Goal: Download file/media

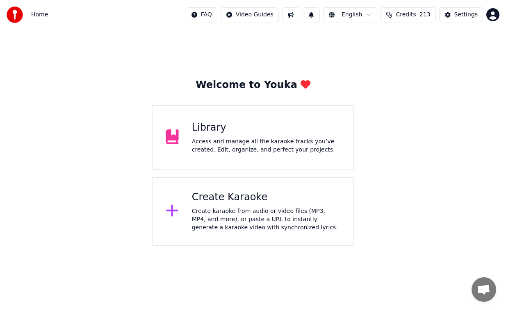
click at [226, 123] on div "Library" at bounding box center [266, 127] width 148 height 13
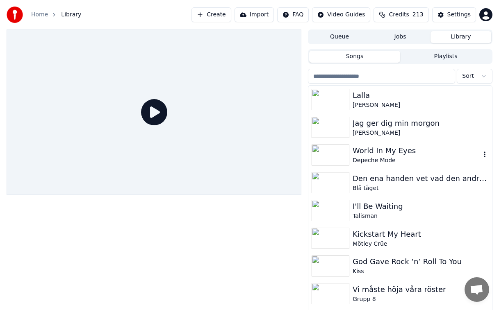
click at [398, 147] on div "World In My Eyes" at bounding box center [417, 150] width 128 height 11
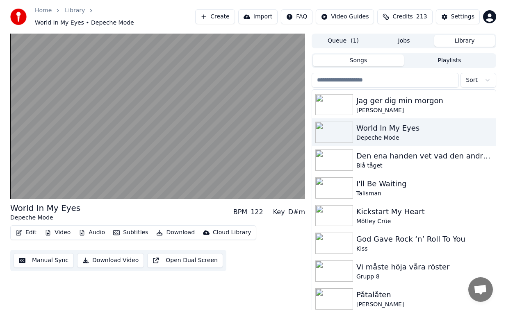
scroll to position [66, 0]
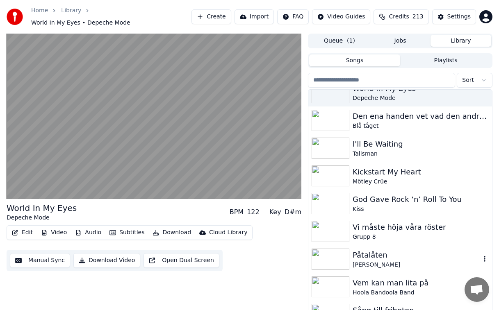
click at [381, 250] on div "Påtalåten" at bounding box center [417, 255] width 128 height 11
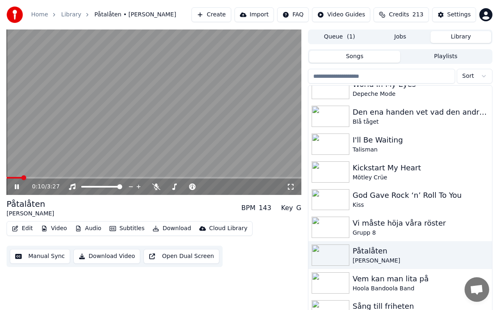
click at [160, 228] on button "Download" at bounding box center [171, 228] width 45 height 11
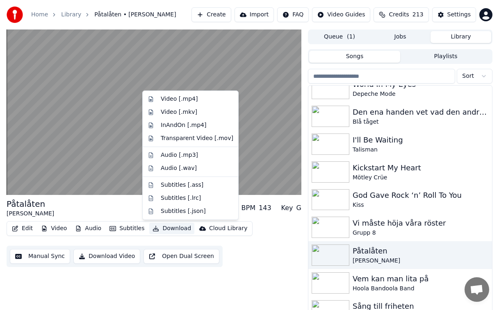
click at [67, 203] on div "Påtalåten [PERSON_NAME] BPM 143 Key G" at bounding box center [154, 208] width 295 height 20
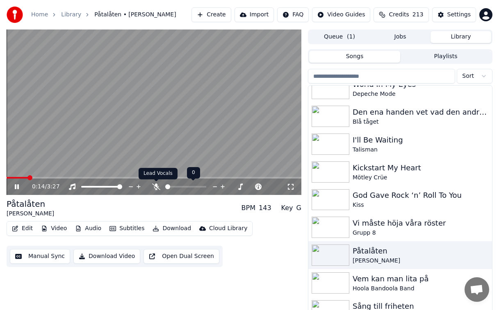
click at [153, 187] on icon at bounding box center [156, 187] width 8 height 7
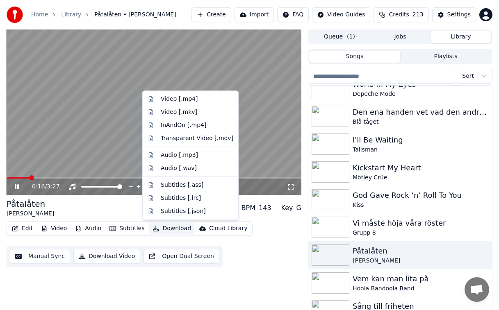
click at [166, 228] on button "Download" at bounding box center [171, 228] width 45 height 11
click at [203, 157] on div "Audio [.mp3]" at bounding box center [197, 155] width 73 height 8
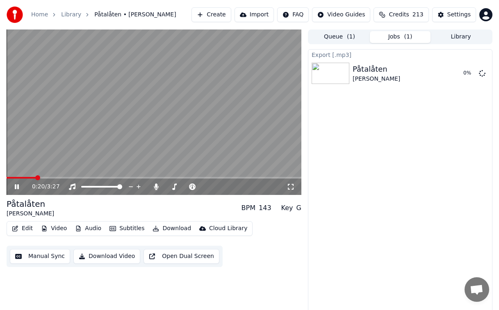
click at [17, 186] on icon at bounding box center [22, 187] width 19 height 7
click at [23, 228] on button "Edit" at bounding box center [22, 228] width 27 height 11
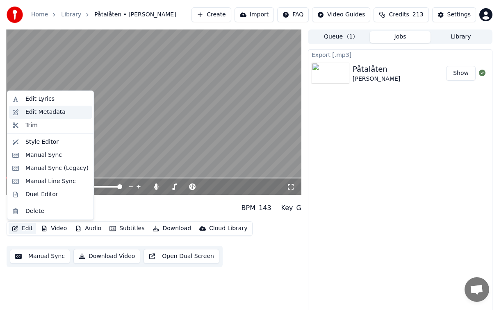
click at [66, 111] on div "Edit Metadata" at bounding box center [56, 112] width 63 height 8
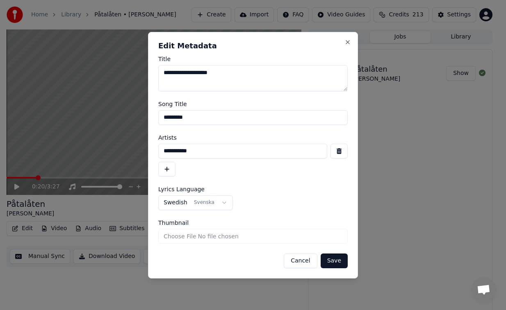
drag, startPoint x: 214, startPoint y: 156, endPoint x: -9, endPoint y: 152, distance: 223.1
click at [0, 152] on html "**********" at bounding box center [253, 155] width 506 height 310
click at [181, 114] on input "*********" at bounding box center [252, 117] width 189 height 15
click at [298, 256] on button "Cancel" at bounding box center [300, 261] width 33 height 15
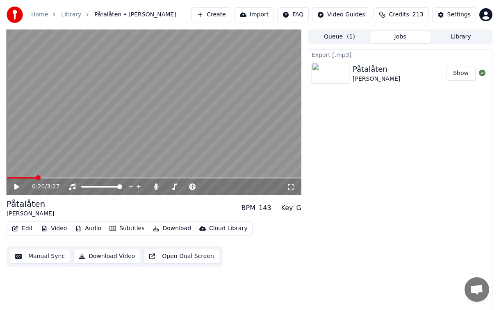
click at [27, 227] on button "Edit" at bounding box center [22, 228] width 27 height 11
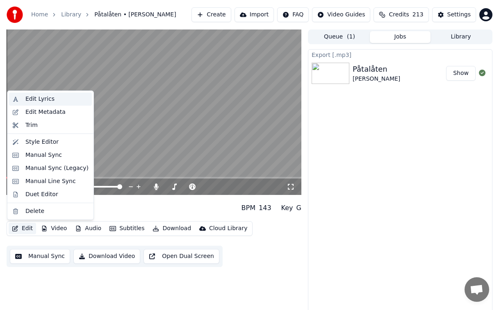
click at [63, 100] on div "Edit Lyrics" at bounding box center [56, 99] width 63 height 8
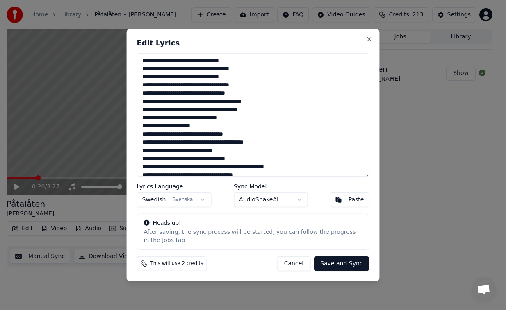
click at [305, 264] on button "Cancel" at bounding box center [293, 264] width 33 height 15
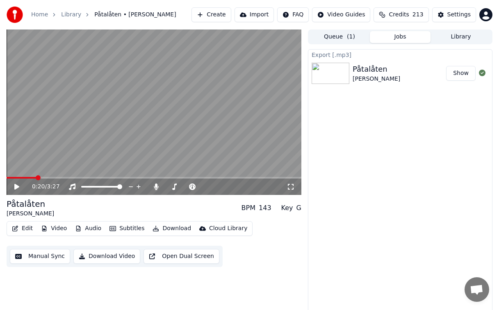
click at [171, 228] on button "Download" at bounding box center [171, 228] width 45 height 11
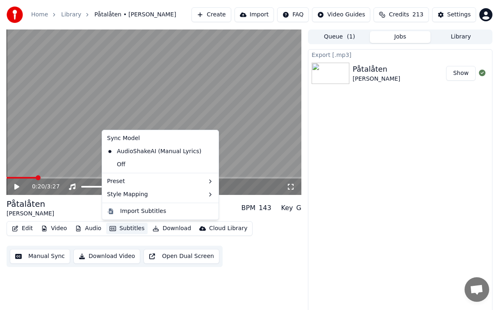
click at [109, 223] on button "Subtitles" at bounding box center [126, 228] width 41 height 11
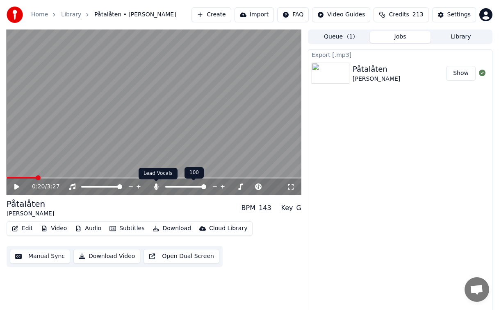
click at [160, 188] on icon at bounding box center [156, 187] width 8 height 7
click at [182, 228] on button "Download" at bounding box center [171, 228] width 45 height 11
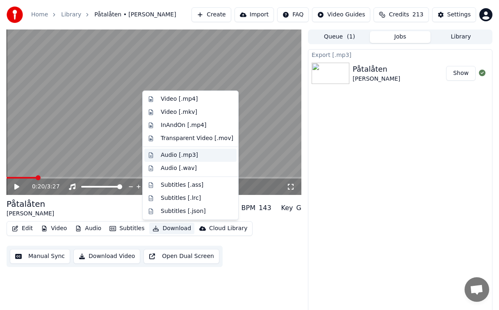
click at [203, 157] on div "Audio [.mp3]" at bounding box center [197, 155] width 73 height 8
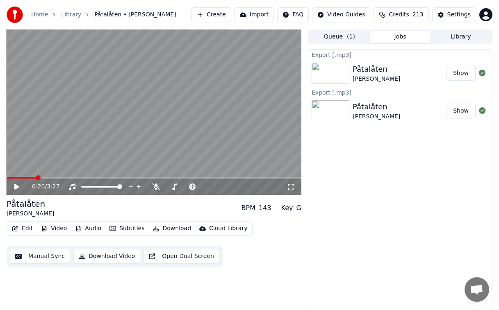
click at [452, 36] on button "Library" at bounding box center [461, 37] width 61 height 12
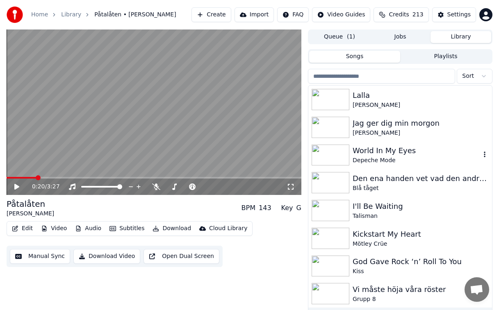
click at [387, 162] on div "Depeche Mode" at bounding box center [417, 161] width 128 height 8
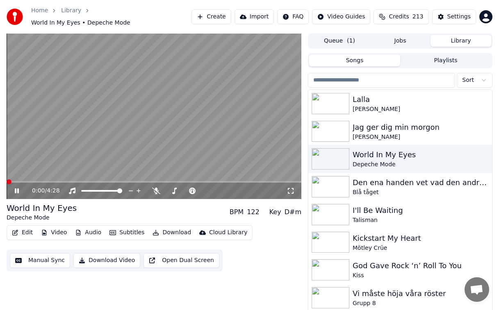
click at [158, 187] on div "0:00 / 4:28" at bounding box center [159, 191] width 255 height 8
click at [160, 188] on icon at bounding box center [156, 191] width 8 height 7
click at [89, 181] on span at bounding box center [154, 182] width 295 height 2
click at [164, 228] on button "Download" at bounding box center [171, 232] width 45 height 11
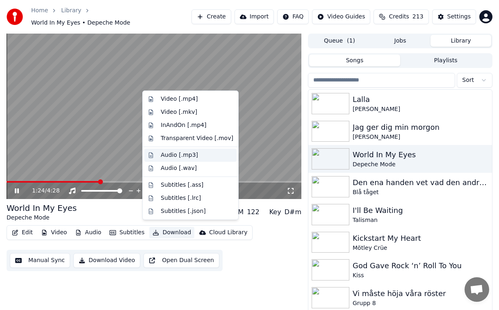
click at [204, 156] on div "Audio [.mp3]" at bounding box center [197, 155] width 73 height 8
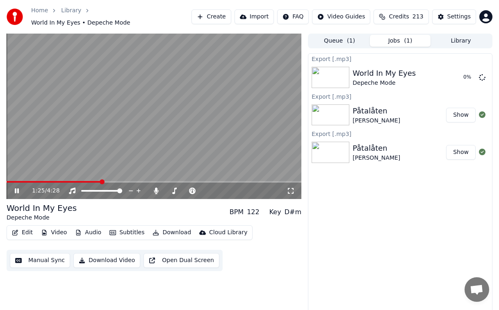
click at [12, 187] on div "1:25 / 4:28" at bounding box center [154, 191] width 288 height 8
click at [20, 188] on icon at bounding box center [22, 191] width 19 height 7
click at [25, 228] on button "Edit" at bounding box center [22, 232] width 27 height 11
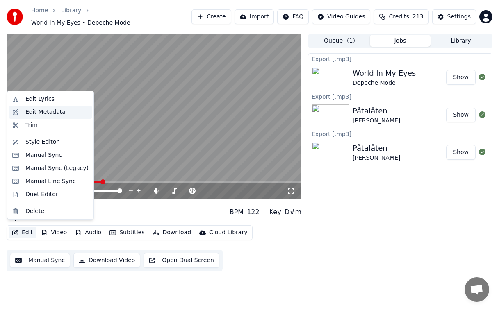
click at [55, 112] on div "Edit Metadata" at bounding box center [45, 112] width 40 height 8
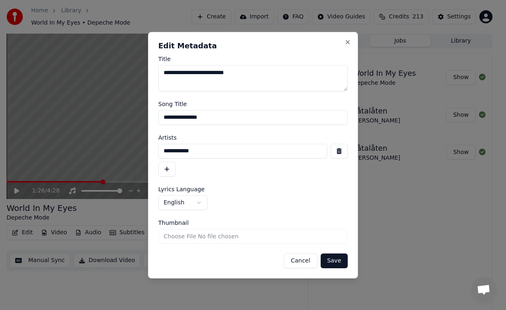
drag, startPoint x: 228, startPoint y: 153, endPoint x: 54, endPoint y: 146, distance: 174.4
click at [54, 146] on body "**********" at bounding box center [249, 155] width 499 height 310
click at [217, 123] on input "**********" at bounding box center [252, 117] width 189 height 15
drag, startPoint x: 215, startPoint y: 120, endPoint x: 119, endPoint y: 120, distance: 96.0
click at [119, 120] on body "**********" at bounding box center [249, 155] width 499 height 310
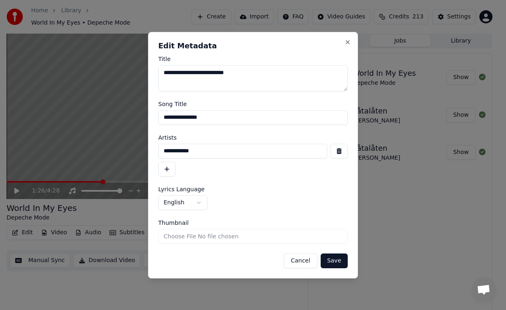
click at [303, 258] on button "Cancel" at bounding box center [300, 261] width 33 height 15
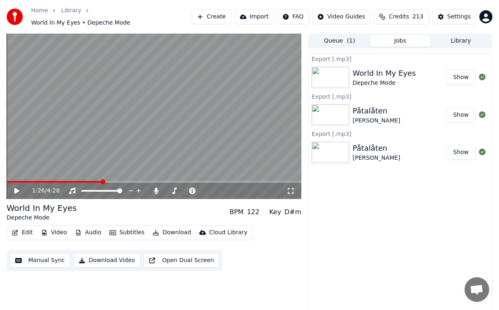
click at [25, 227] on button "Edit" at bounding box center [22, 232] width 27 height 11
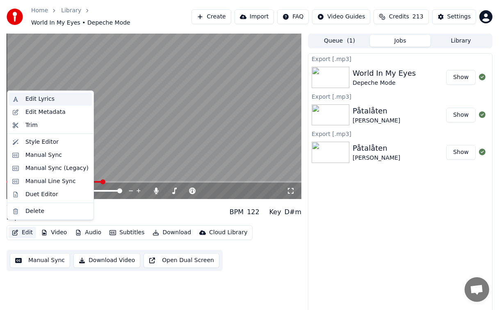
click at [56, 99] on div "Edit Lyrics" at bounding box center [56, 99] width 63 height 8
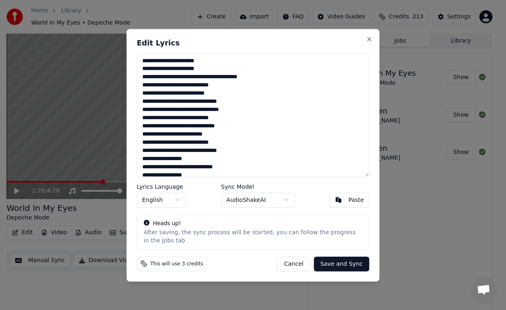
type textarea "**********"
